Goal: Transaction & Acquisition: Purchase product/service

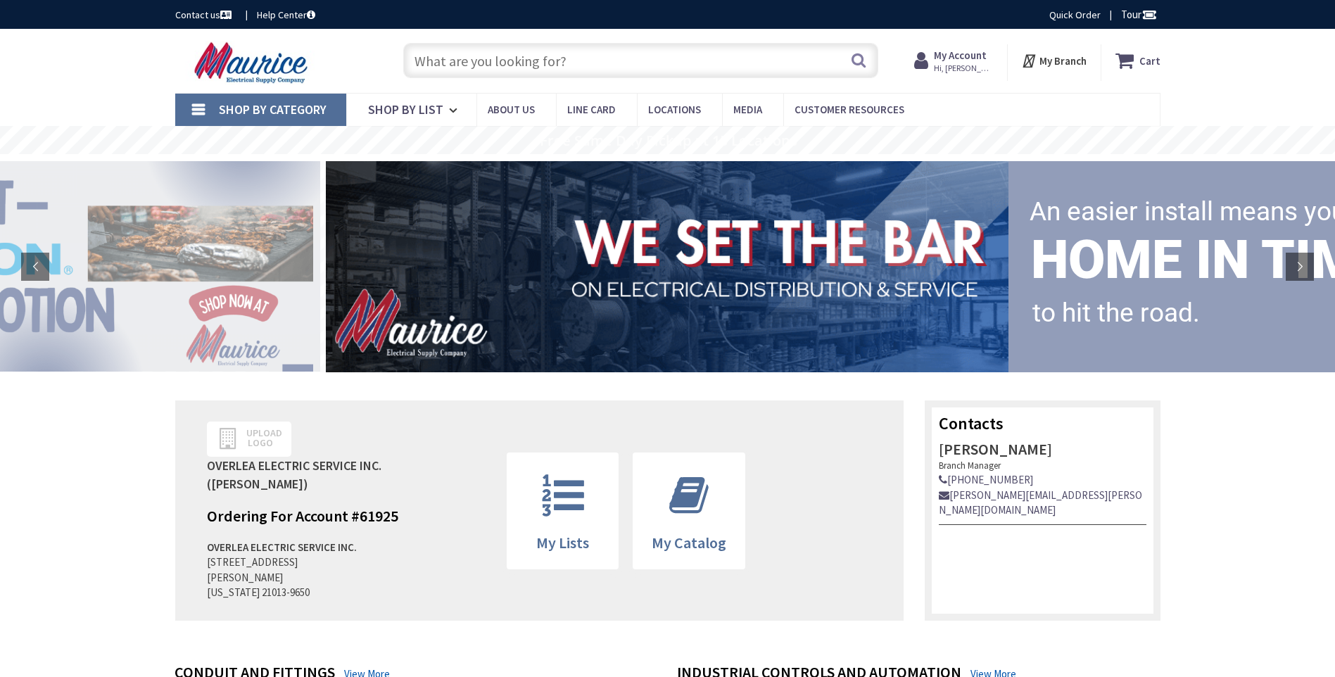
click at [564, 58] on input "text" at bounding box center [640, 60] width 475 height 35
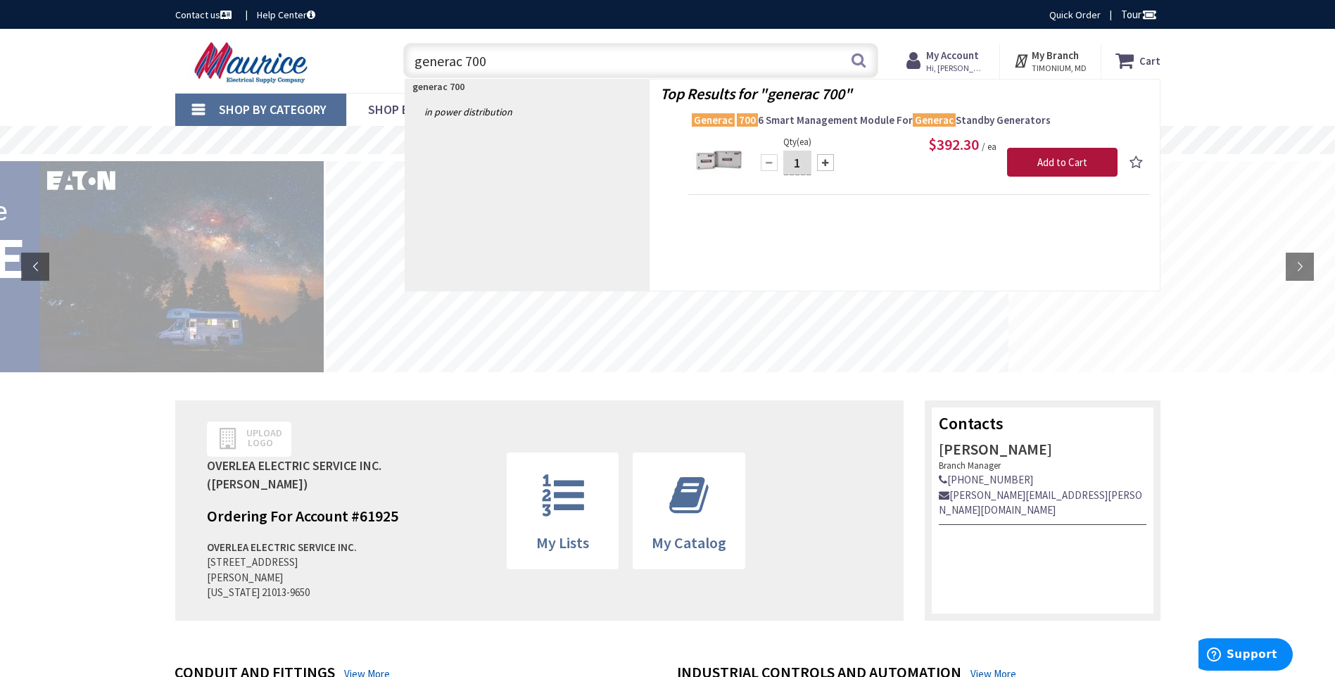
click at [1062, 163] on input "Add to Cart" at bounding box center [1062, 163] width 110 height 30
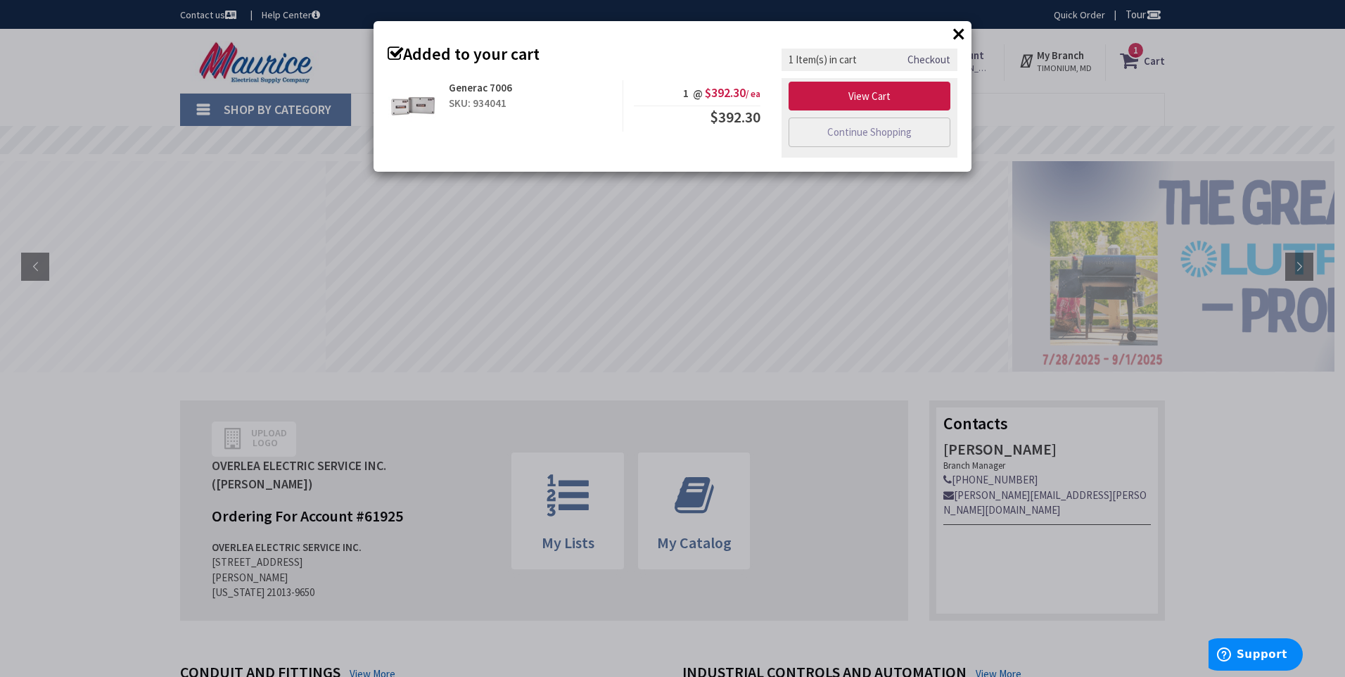
click at [961, 34] on button "×" at bounding box center [958, 33] width 21 height 21
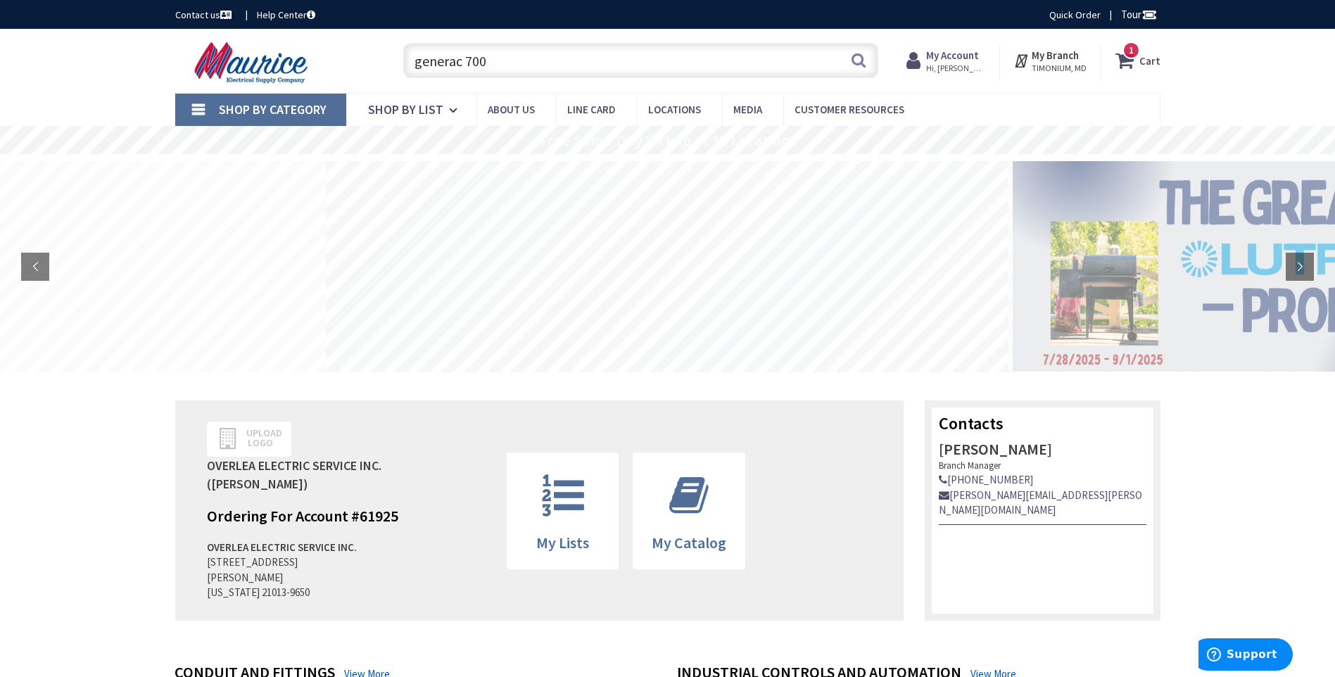
click at [500, 59] on input "generac 700" at bounding box center [640, 60] width 475 height 35
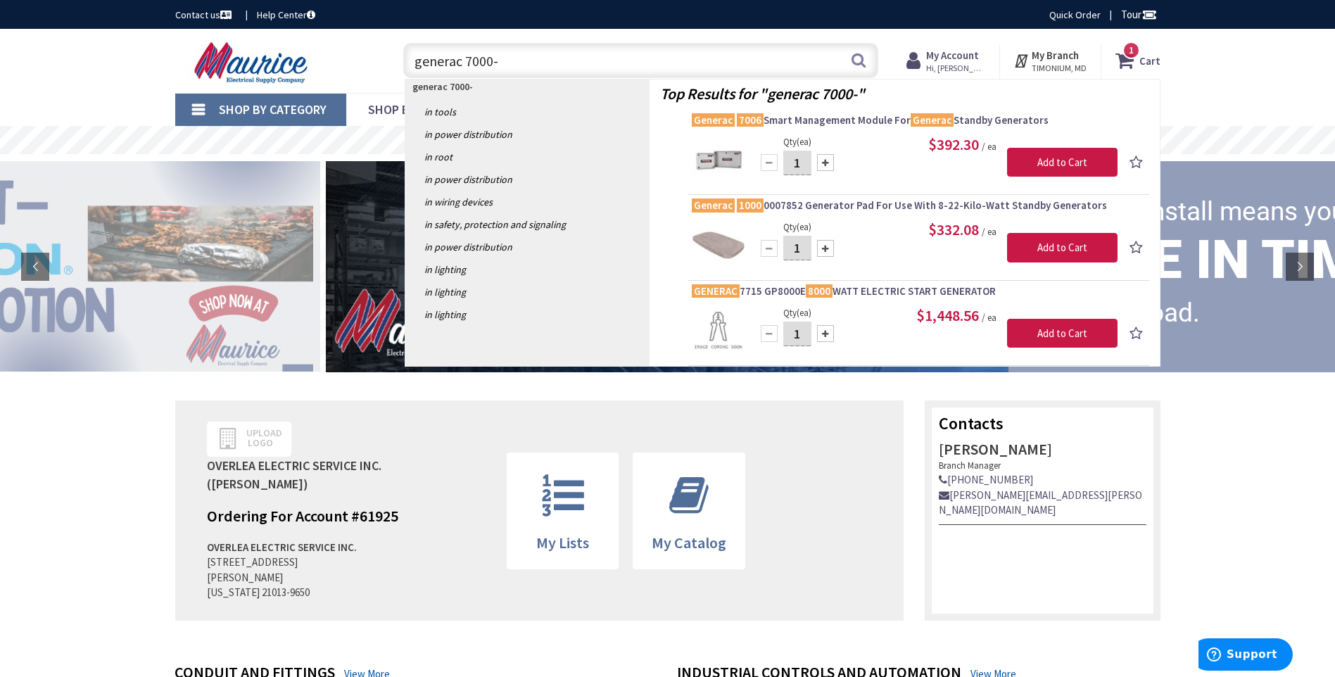
drag, startPoint x: 509, startPoint y: 61, endPoint x: 464, endPoint y: 62, distance: 45.1
click at [464, 62] on input "generac 7000-" at bounding box center [640, 60] width 475 height 35
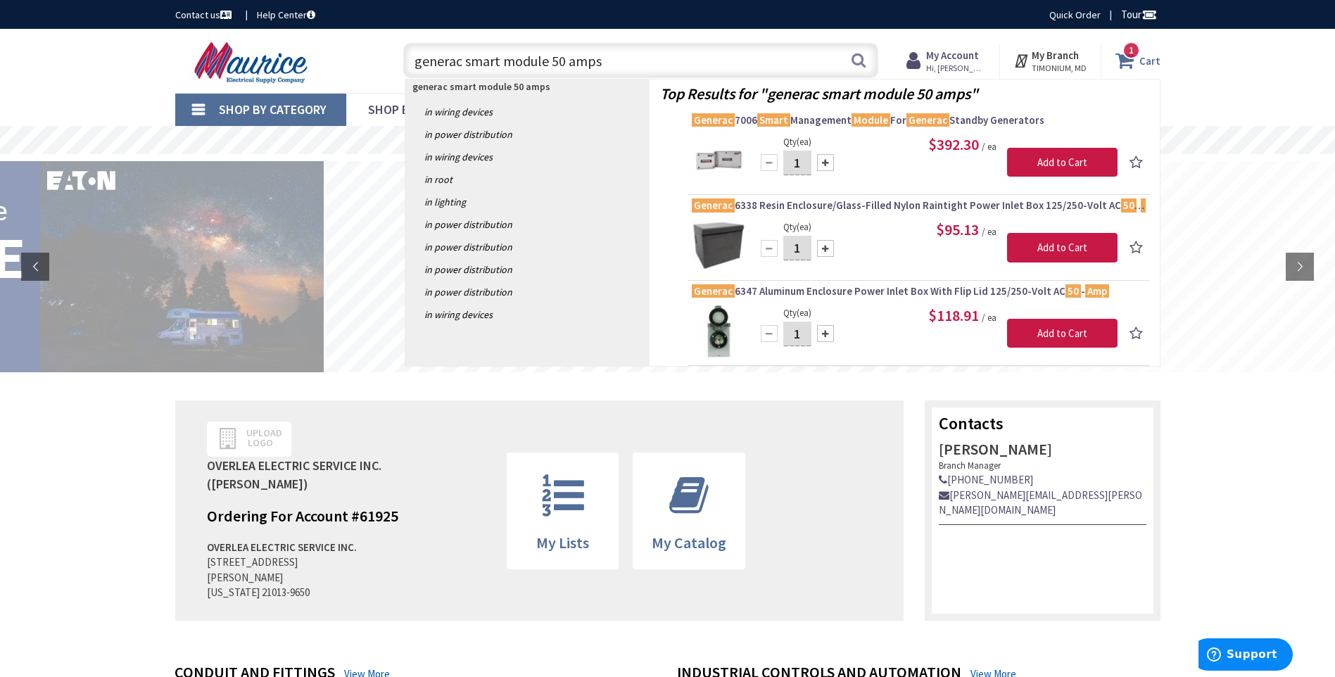
type input "generac smart module 50 amps"
click at [1136, 59] on icon at bounding box center [1127, 60] width 24 height 25
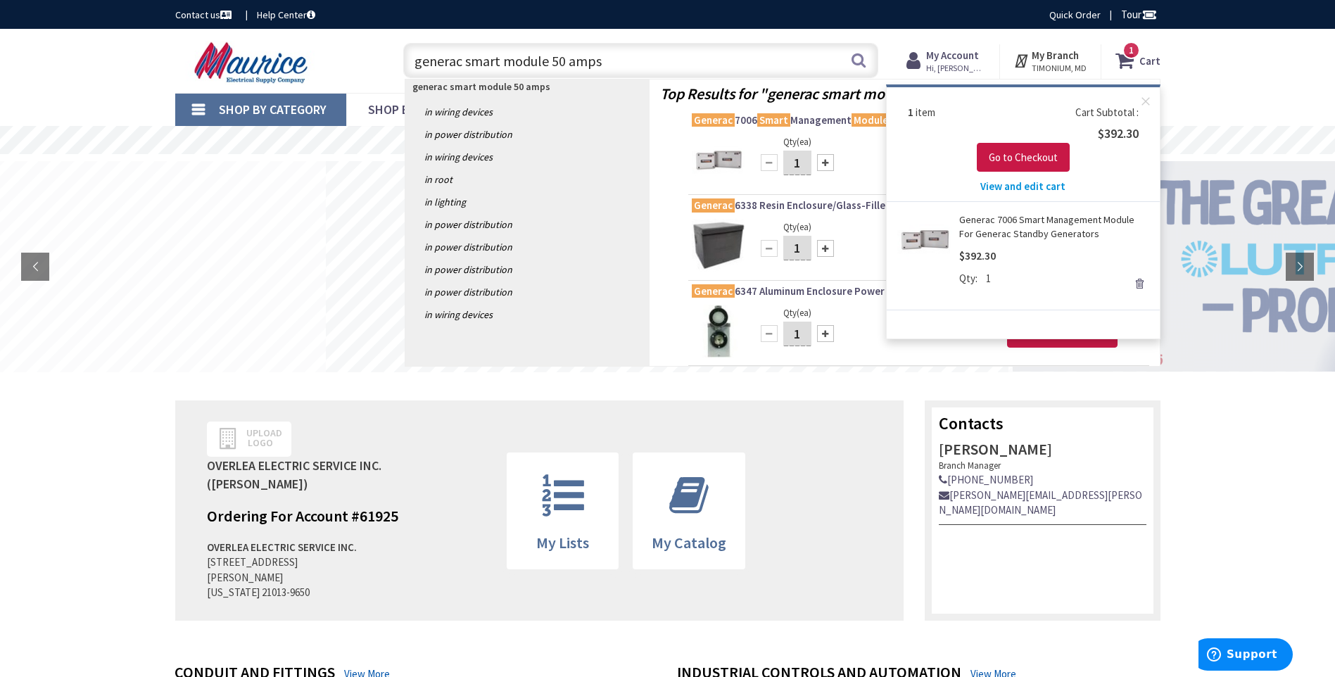
click at [1138, 281] on link "Remove" at bounding box center [1139, 284] width 20 height 20
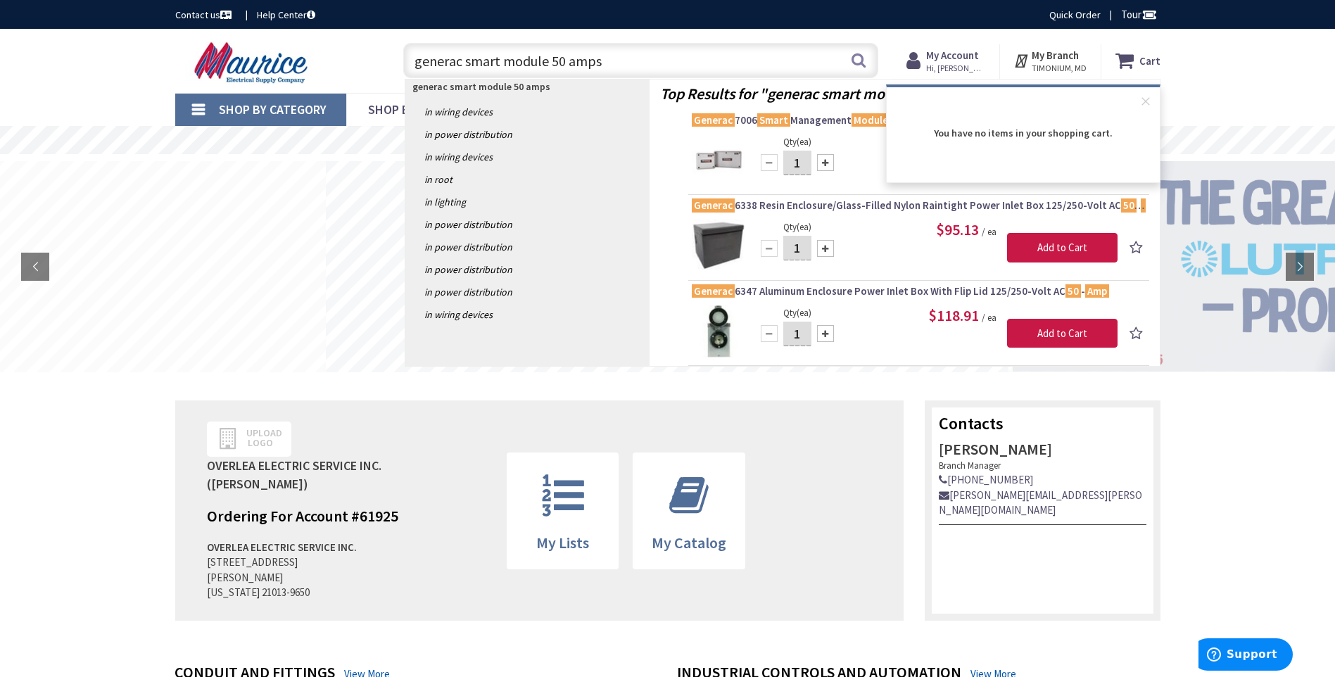
click at [1167, 101] on div "Shop By Category Conduit and Fittings Cable Tray & Accessories Cable Trays Cabl…" at bounding box center [667, 109] width 1335 height 33
